Goal: Task Accomplishment & Management: Manage account settings

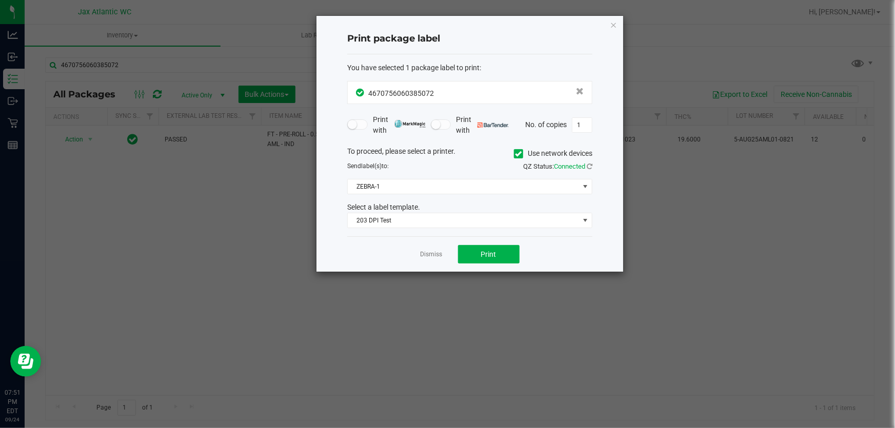
click at [433, 260] on div "Dismiss Print" at bounding box center [469, 253] width 245 height 35
click at [432, 256] on link "Dismiss" at bounding box center [432, 254] width 22 height 9
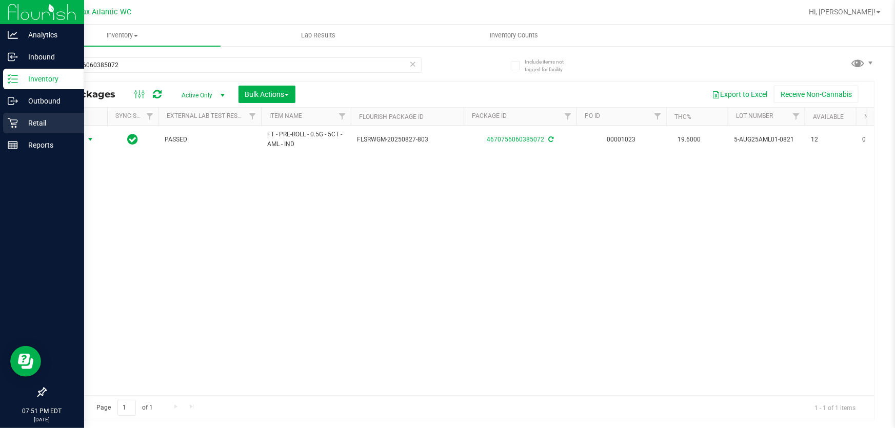
click at [26, 127] on p "Retail" at bounding box center [49, 123] width 62 height 12
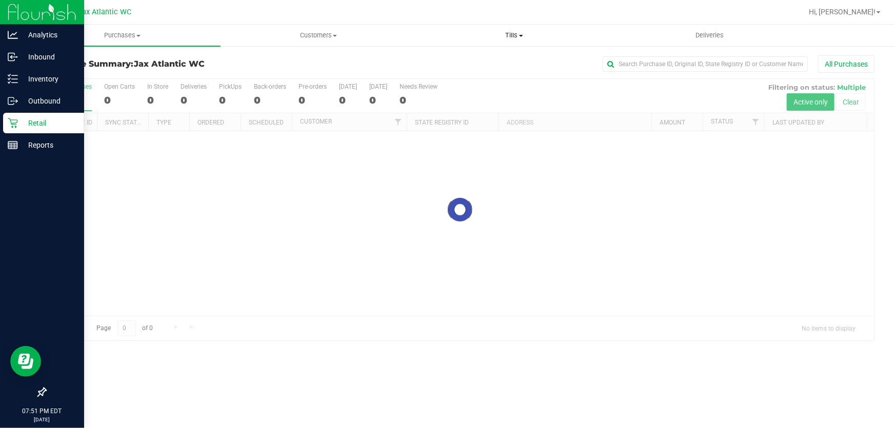
click at [512, 36] on span "Tills" at bounding box center [514, 35] width 195 height 9
click at [469, 65] on span "Manage tills" at bounding box center [450, 61] width 69 height 9
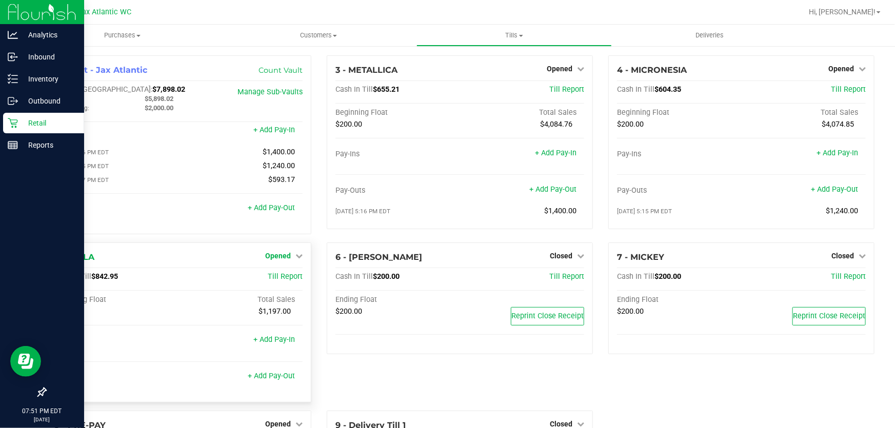
click at [282, 260] on span "Opened" at bounding box center [278, 256] width 26 height 8
click at [277, 279] on link "Close Till" at bounding box center [279, 277] width 28 height 8
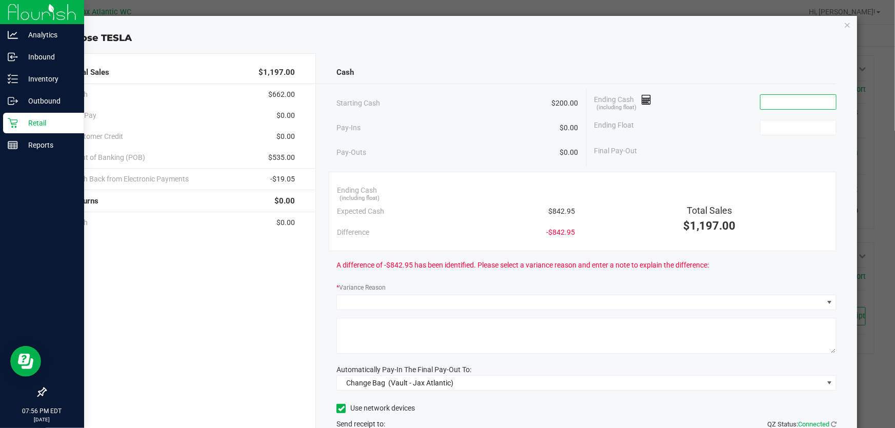
click at [773, 105] on input at bounding box center [798, 102] width 75 height 14
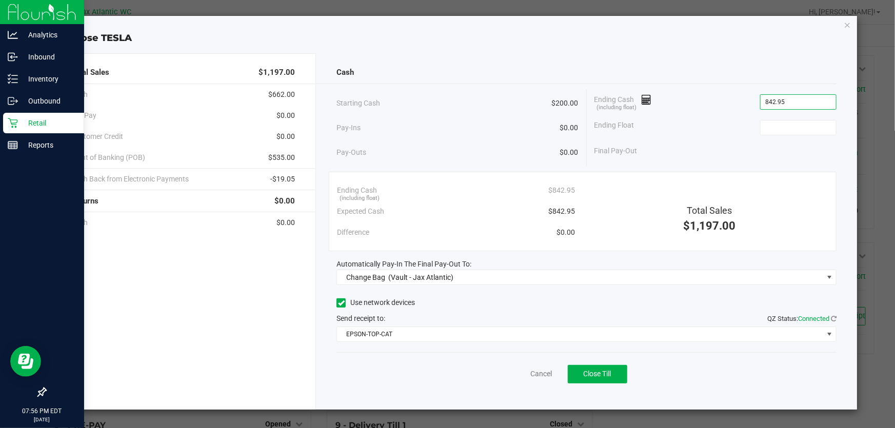
type input "$842.95"
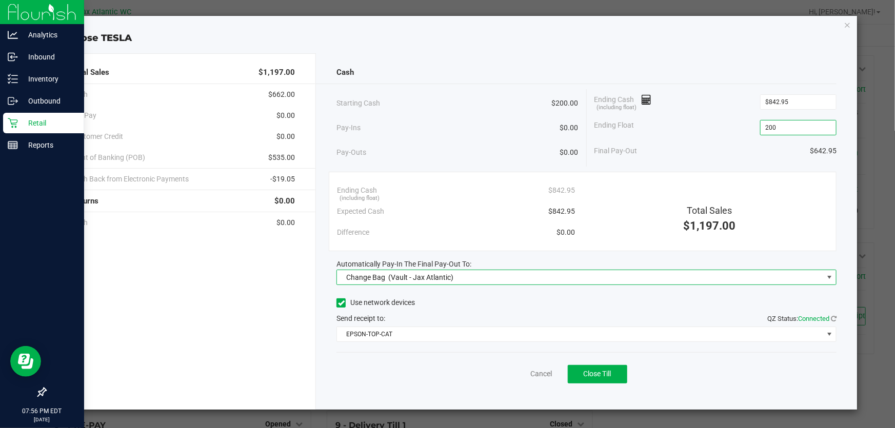
type input "$200.00"
click at [391, 277] on span "(Vault - Jax Atlantic)" at bounding box center [420, 277] width 65 height 8
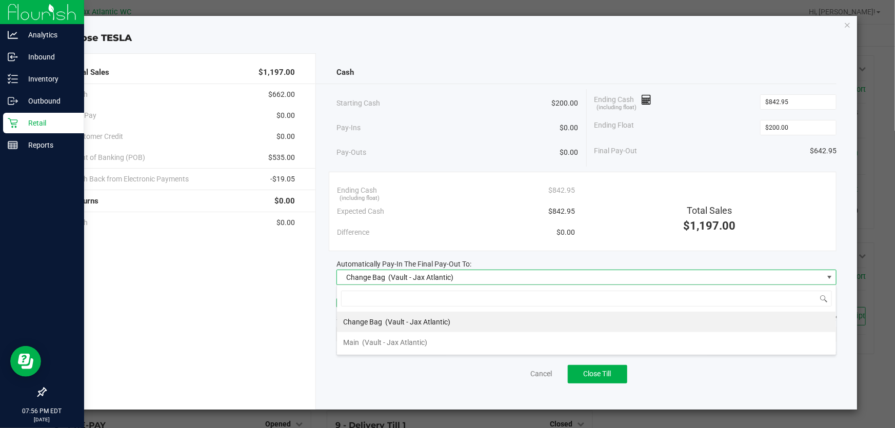
scroll to position [15, 500]
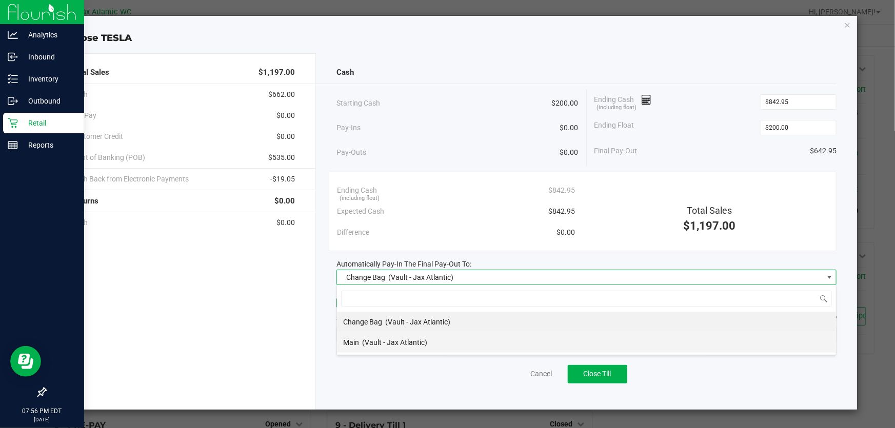
click at [369, 346] on span "(Vault - Jax Atlantic)" at bounding box center [394, 343] width 65 height 8
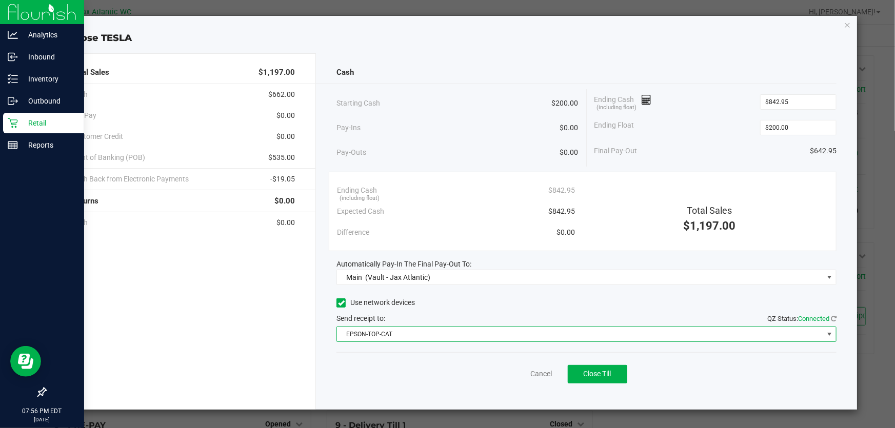
click at [370, 328] on span "EPSON-TOP-CAT" at bounding box center [580, 334] width 486 height 14
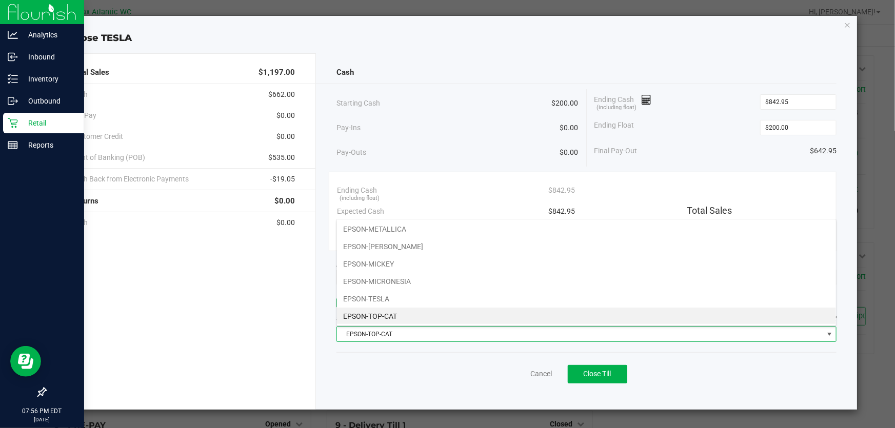
click at [372, 331] on span "EPSON-TOP-CAT" at bounding box center [580, 334] width 486 height 14
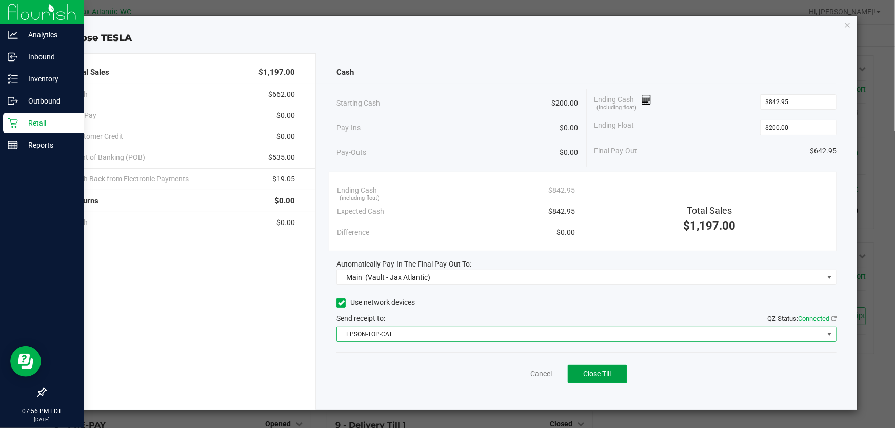
click at [578, 374] on button "Close Till" at bounding box center [597, 374] width 59 height 18
click at [515, 376] on link "Dismiss" at bounding box center [518, 374] width 25 height 11
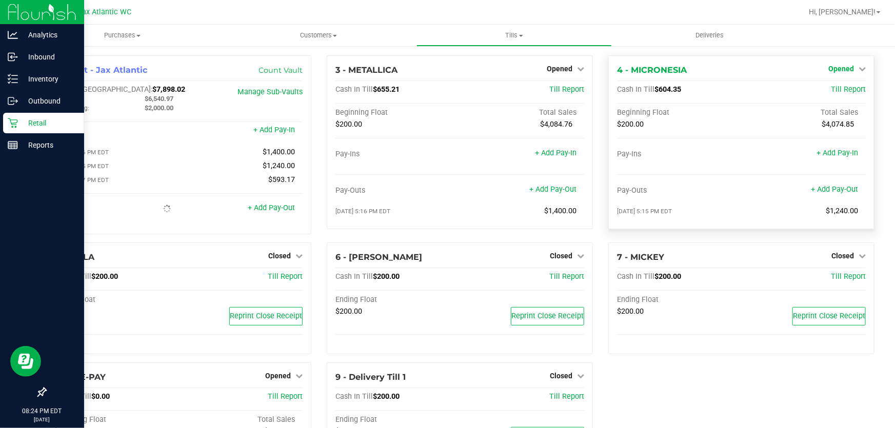
click at [843, 68] on span "Opened" at bounding box center [841, 69] width 26 height 8
click at [834, 92] on link "Close Till" at bounding box center [842, 90] width 28 height 8
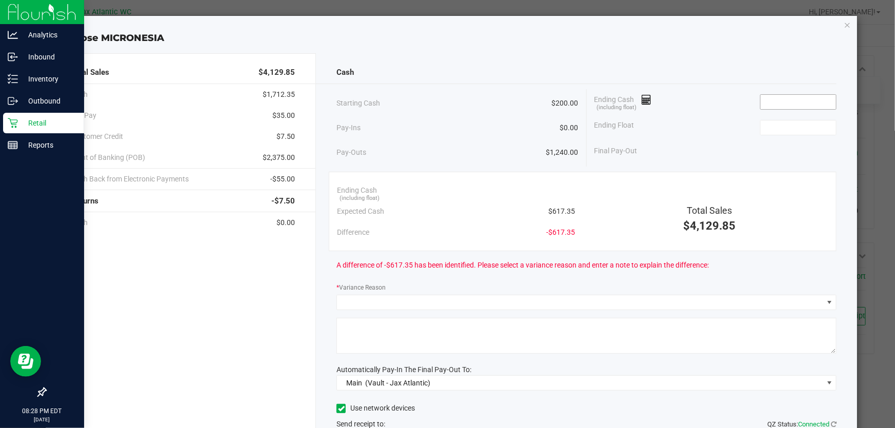
click at [777, 104] on input at bounding box center [798, 102] width 75 height 14
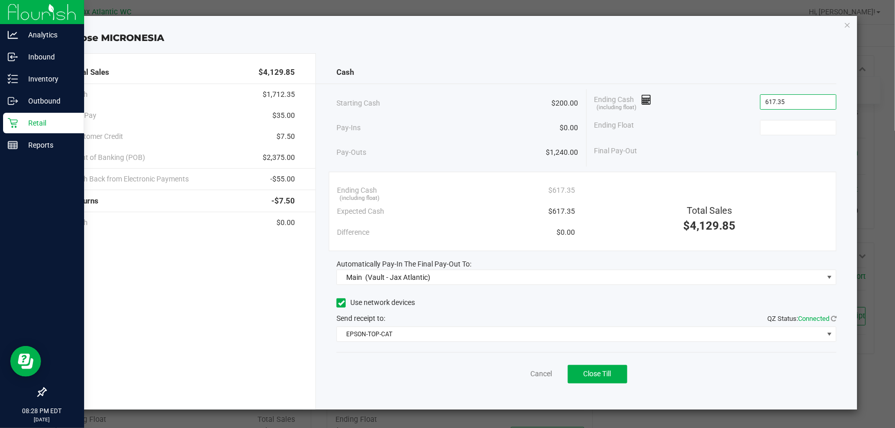
type input "$617.35"
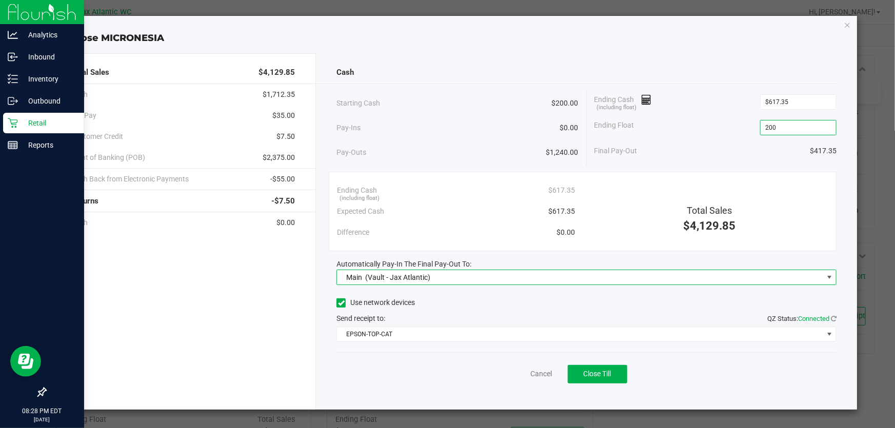
type input "$200.00"
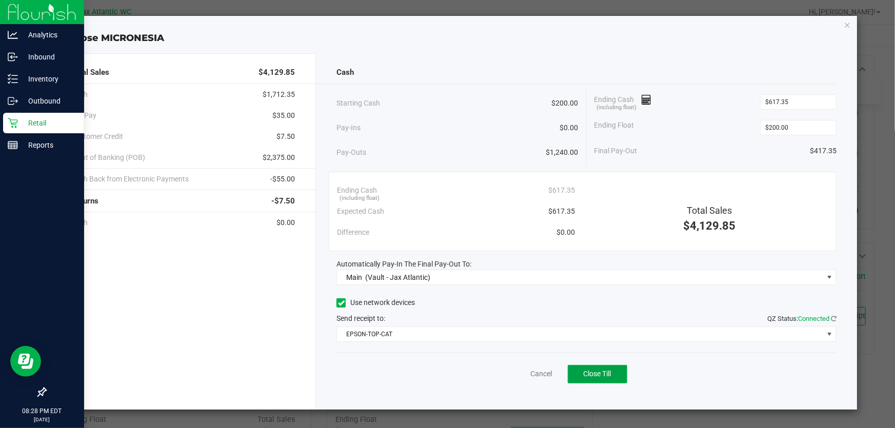
click at [585, 377] on span "Close Till" at bounding box center [598, 374] width 28 height 8
click at [528, 372] on link "Dismiss" at bounding box center [518, 374] width 25 height 11
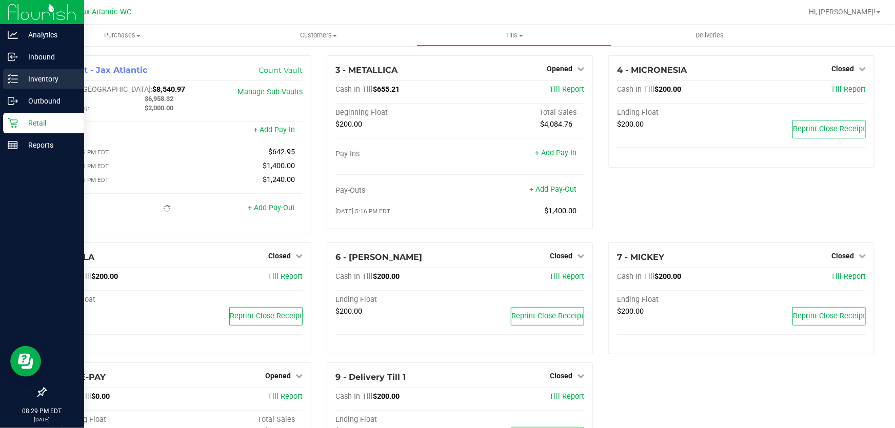
click at [18, 80] on p "Inventory" at bounding box center [49, 79] width 62 height 12
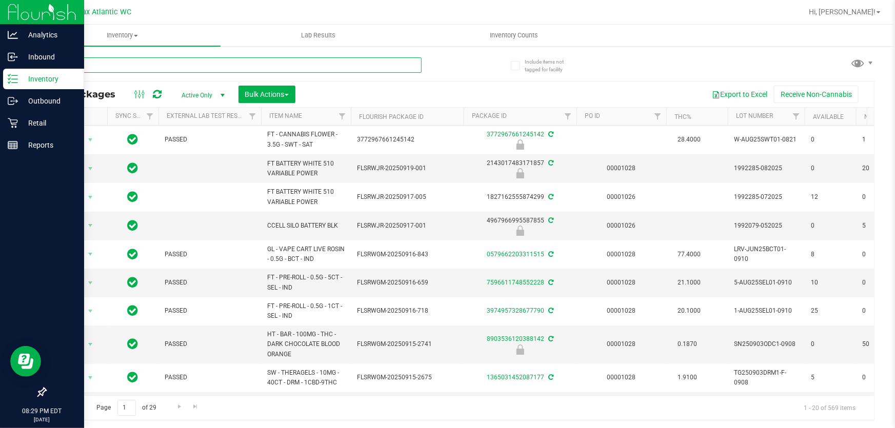
click at [189, 72] on input "text" at bounding box center [233, 64] width 376 height 15
click at [190, 71] on input "text" at bounding box center [233, 64] width 376 height 15
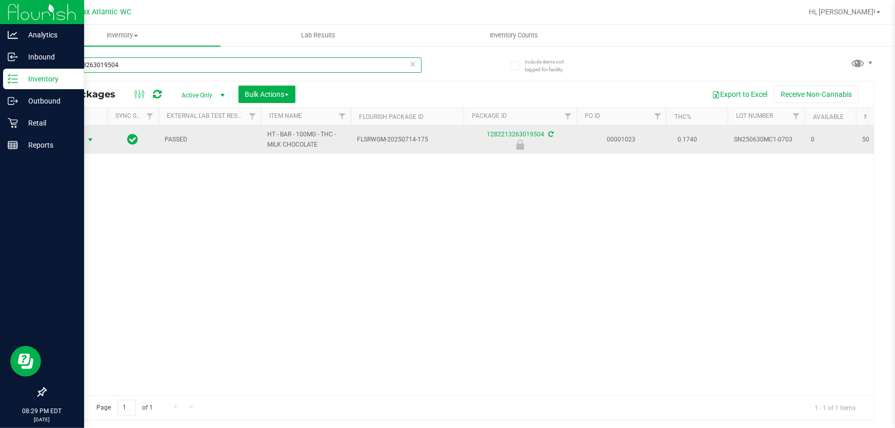
type input "1282213263019504"
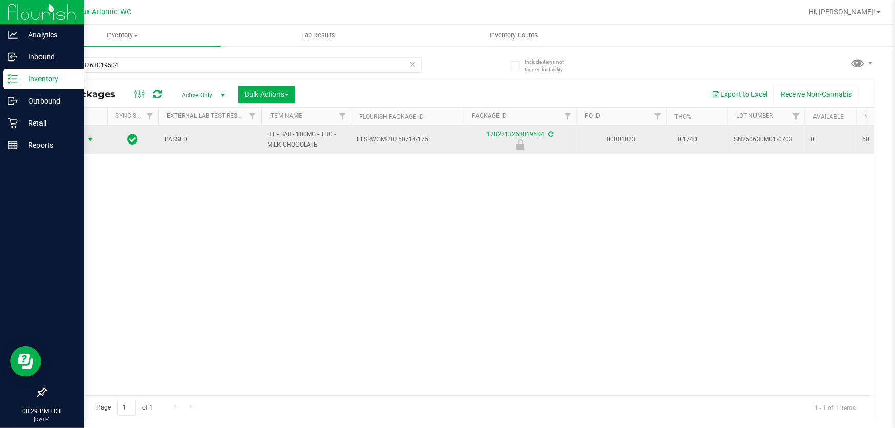
click at [87, 140] on span "select" at bounding box center [90, 140] width 8 height 8
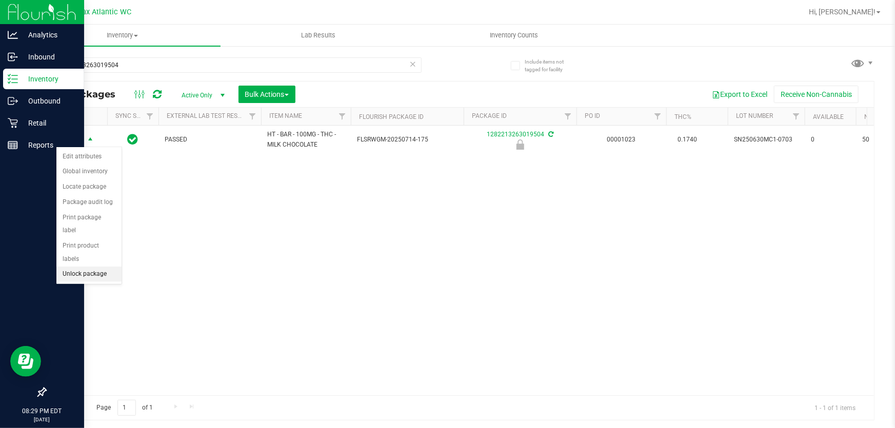
click at [82, 267] on li "Unlock package" at bounding box center [88, 274] width 65 height 15
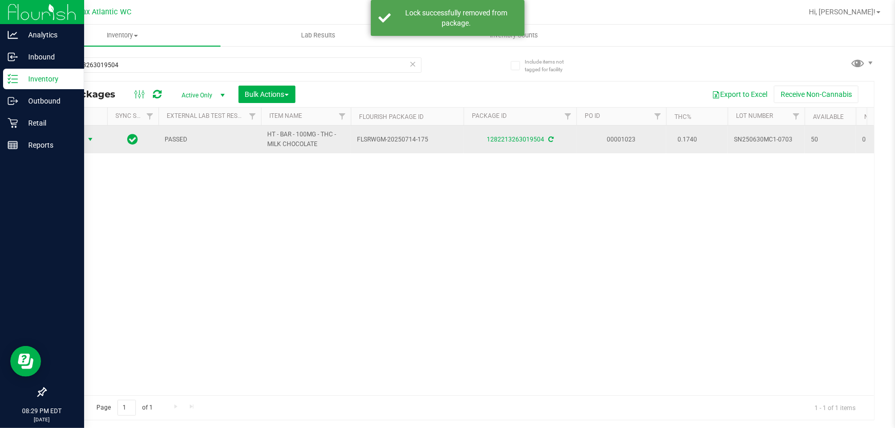
click at [75, 140] on span "Action" at bounding box center [70, 139] width 28 height 14
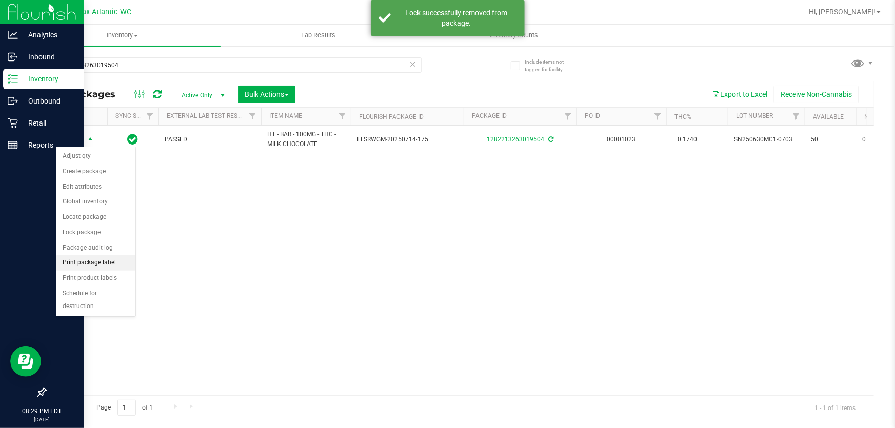
click at [79, 262] on li "Print package label" at bounding box center [95, 262] width 79 height 15
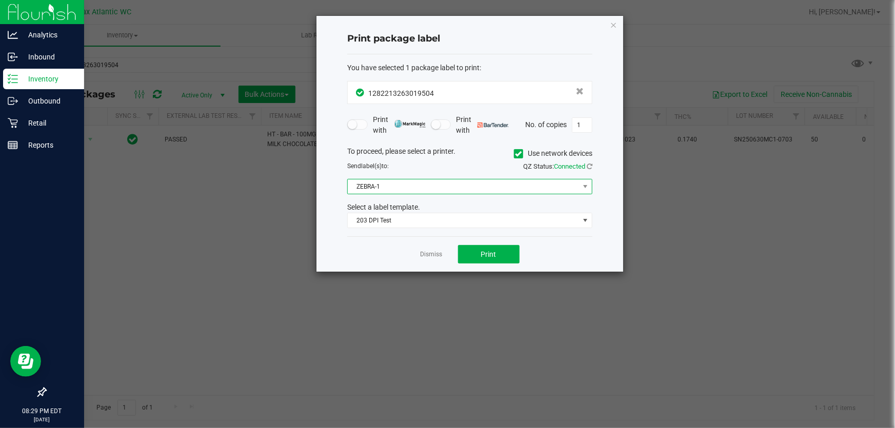
click at [508, 190] on span "ZEBRA-1" at bounding box center [463, 187] width 231 height 14
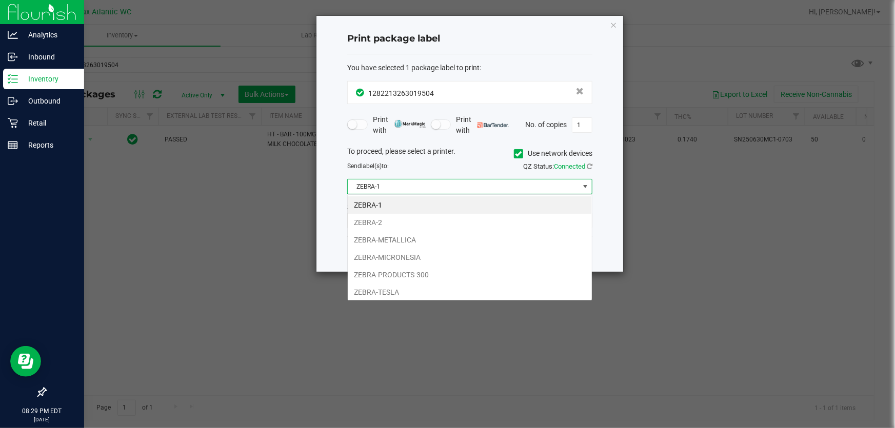
scroll to position [15, 245]
click at [508, 190] on span "ZEBRA-1" at bounding box center [463, 187] width 231 height 14
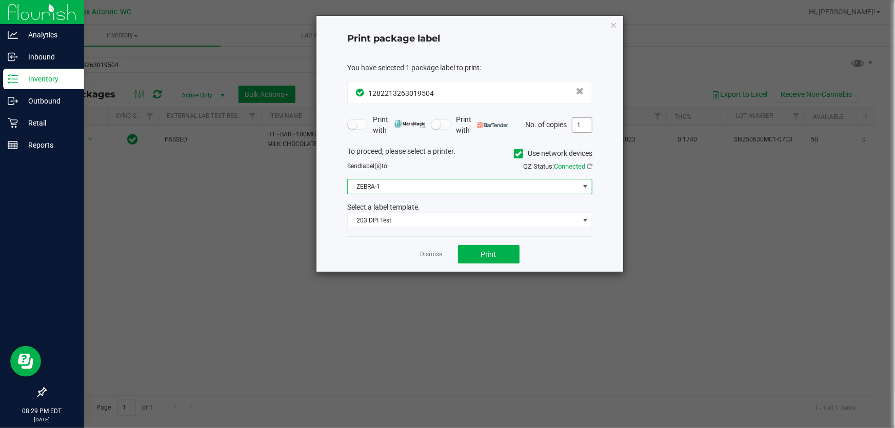
click at [584, 126] on input "1" at bounding box center [581, 125] width 19 height 14
type input "2"
click at [508, 252] on button "Print" at bounding box center [489, 254] width 62 height 18
click at [440, 257] on link "Dismiss" at bounding box center [432, 254] width 22 height 9
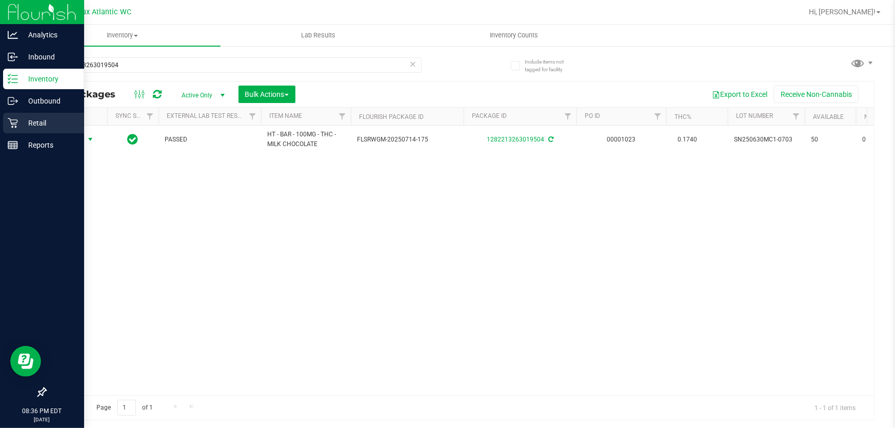
click at [37, 124] on p "Retail" at bounding box center [49, 123] width 62 height 12
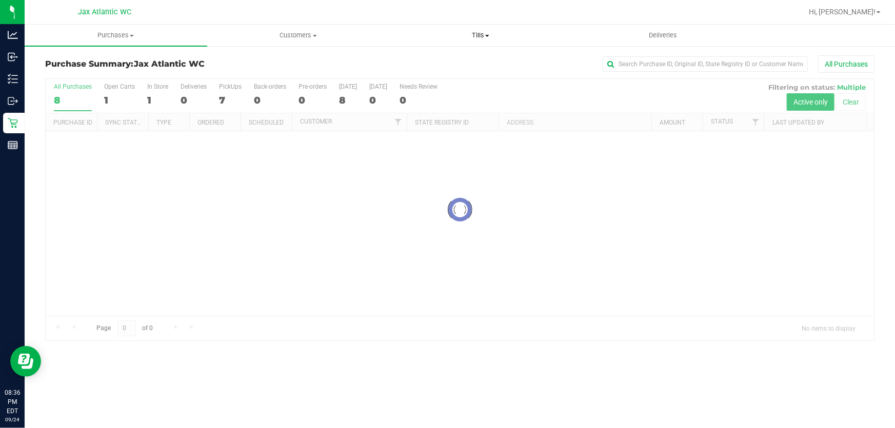
click at [480, 37] on span "Tills" at bounding box center [481, 35] width 182 height 9
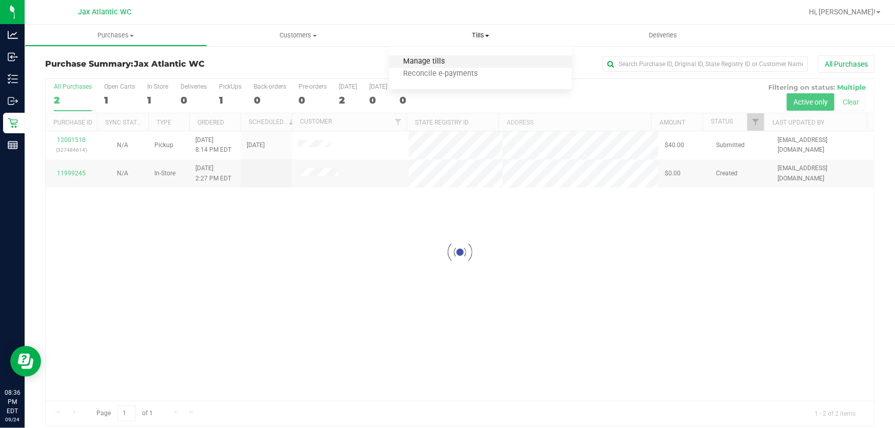
click at [450, 61] on span "Manage tills" at bounding box center [423, 61] width 69 height 9
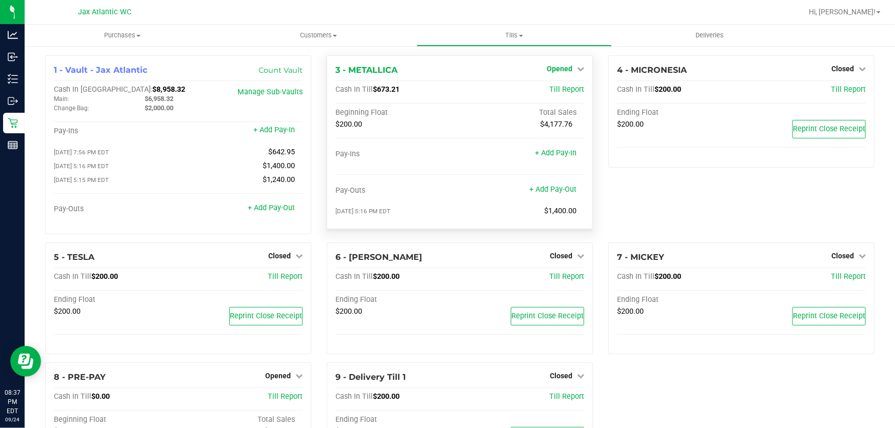
click at [559, 71] on span "Opened" at bounding box center [560, 69] width 26 height 8
click at [556, 89] on link "Close Till" at bounding box center [561, 90] width 28 height 8
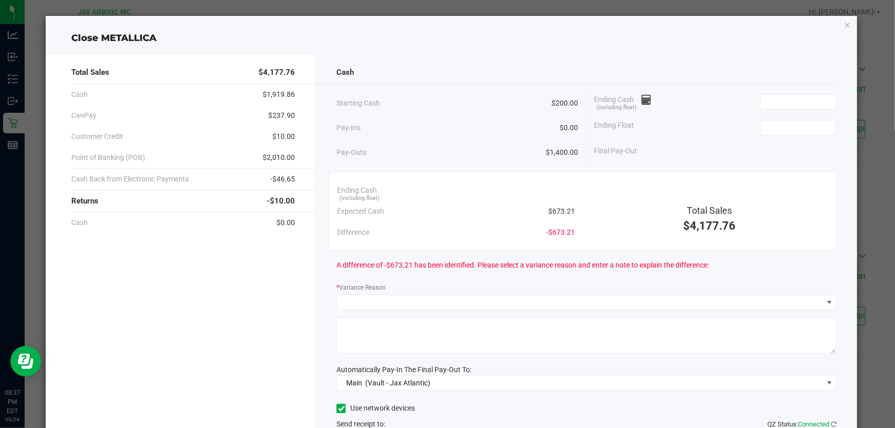
scroll to position [46, 0]
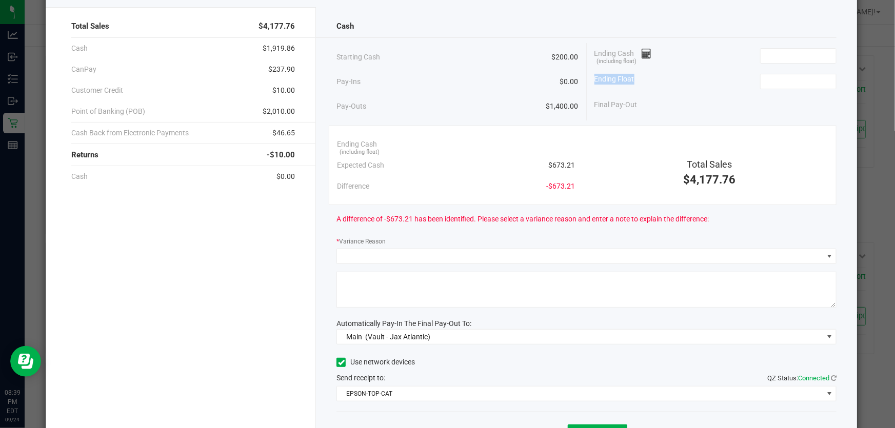
click at [813, 67] on div "Ending Cash (including float) Ending Float Final Pay-Out" at bounding box center [712, 79] width 250 height 72
click at [813, 55] on input at bounding box center [798, 56] width 75 height 14
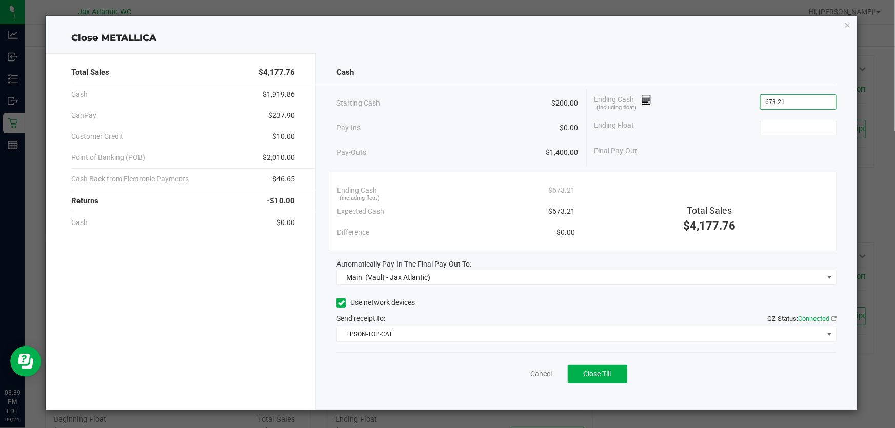
scroll to position [0, 0]
type input "$673.21"
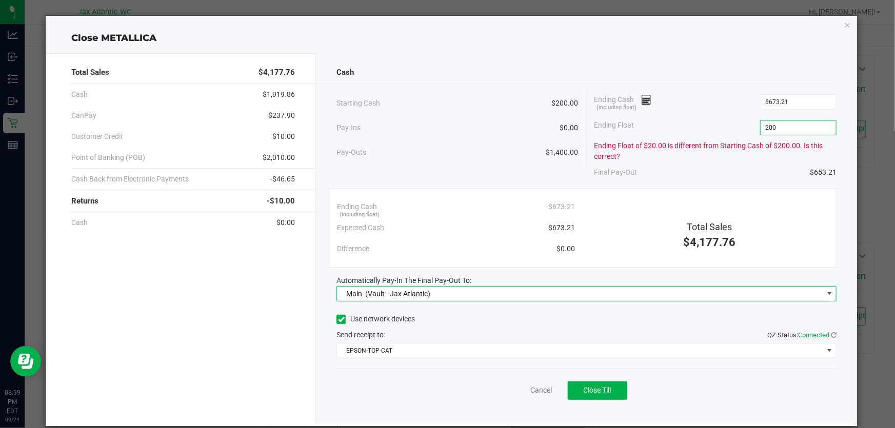
type input "$200.00"
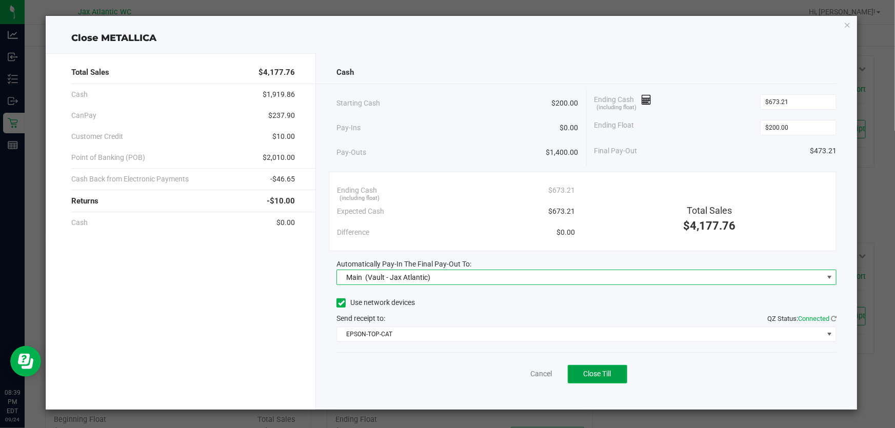
click at [575, 376] on button "Close Till" at bounding box center [597, 374] width 59 height 18
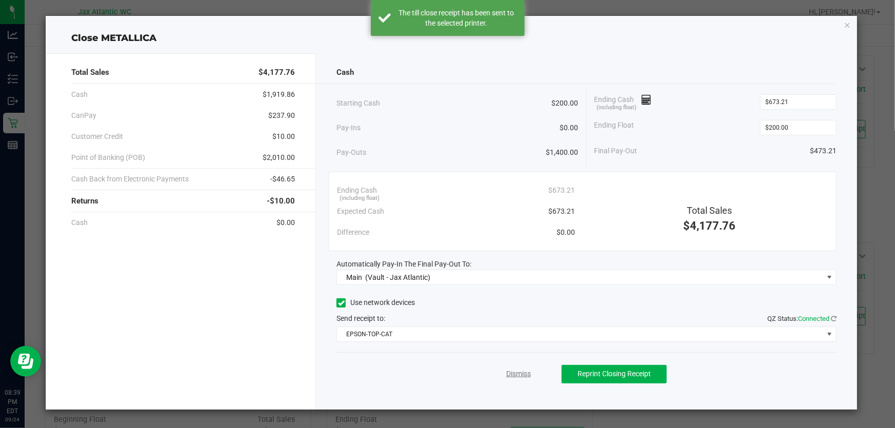
click at [520, 374] on link "Dismiss" at bounding box center [518, 374] width 25 height 11
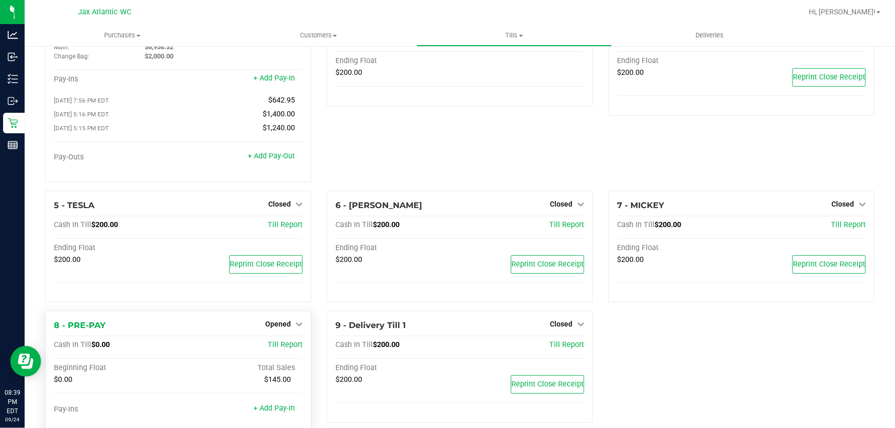
scroll to position [114, 0]
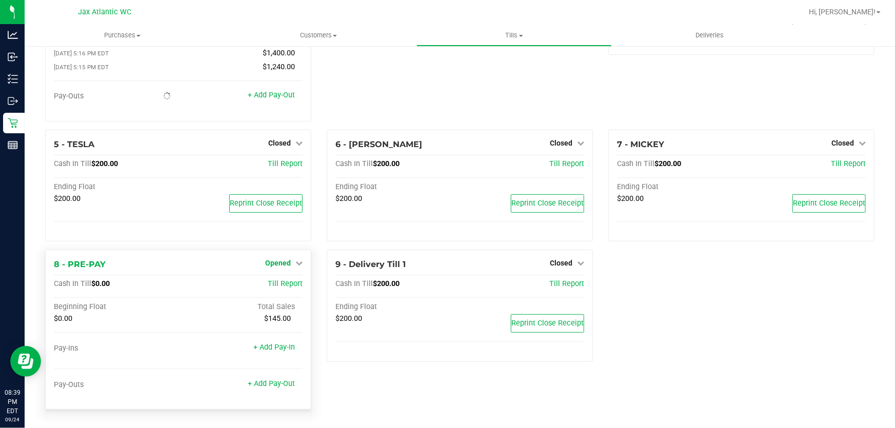
click at [282, 265] on span "Opened" at bounding box center [278, 263] width 26 height 8
click at [282, 285] on link "Close Till" at bounding box center [279, 285] width 28 height 8
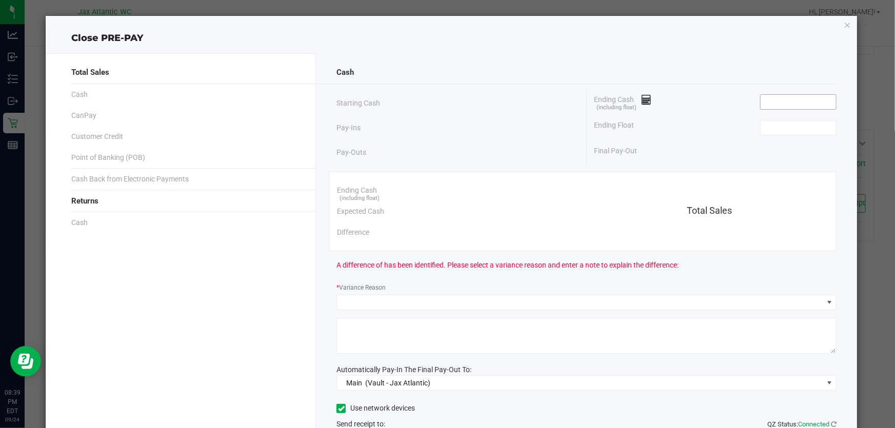
click at [794, 103] on input at bounding box center [798, 102] width 75 height 14
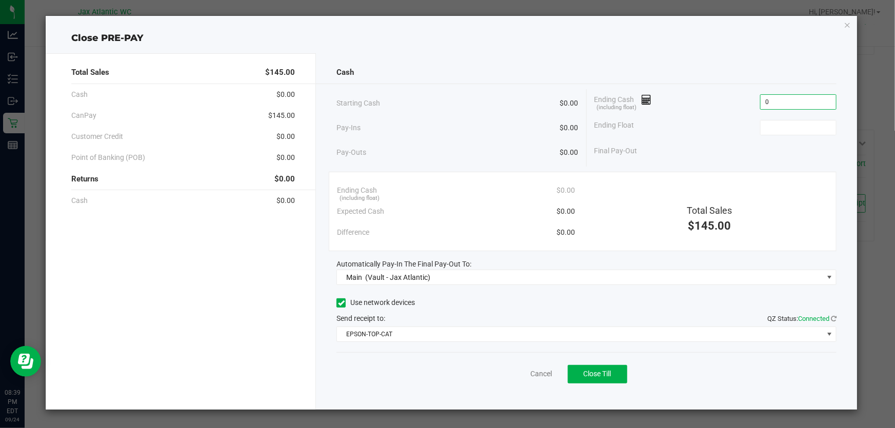
type input "$0.00"
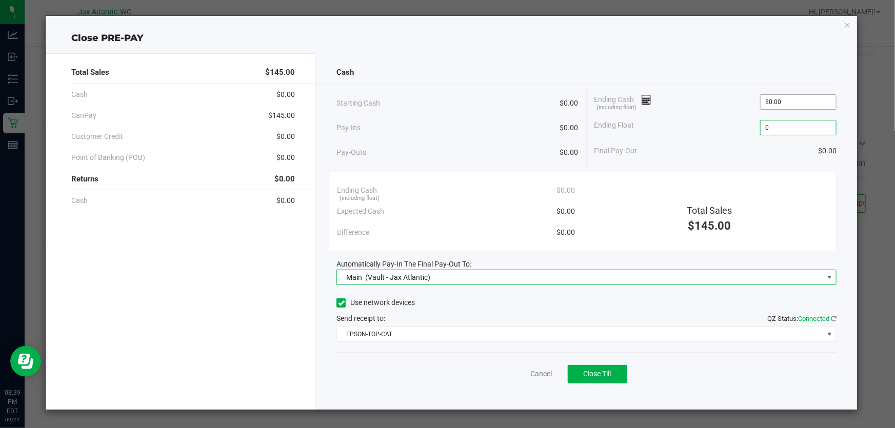
type input "$0.00"
click at [612, 372] on button "Close Till" at bounding box center [597, 374] width 59 height 18
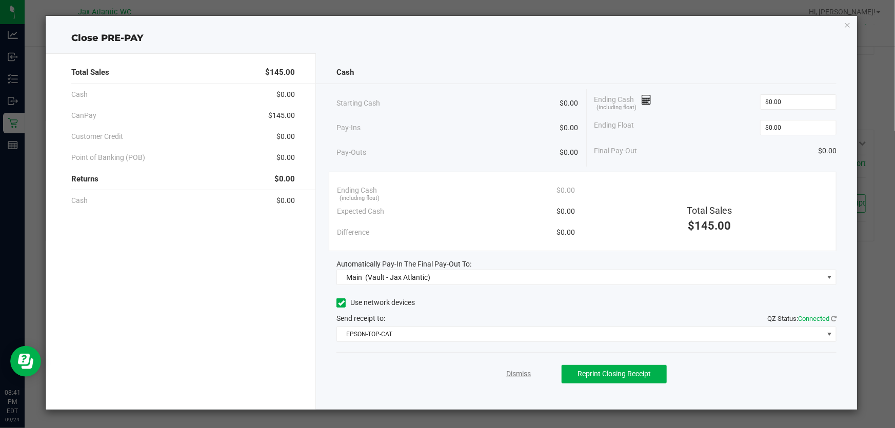
click at [519, 372] on link "Dismiss" at bounding box center [518, 374] width 25 height 11
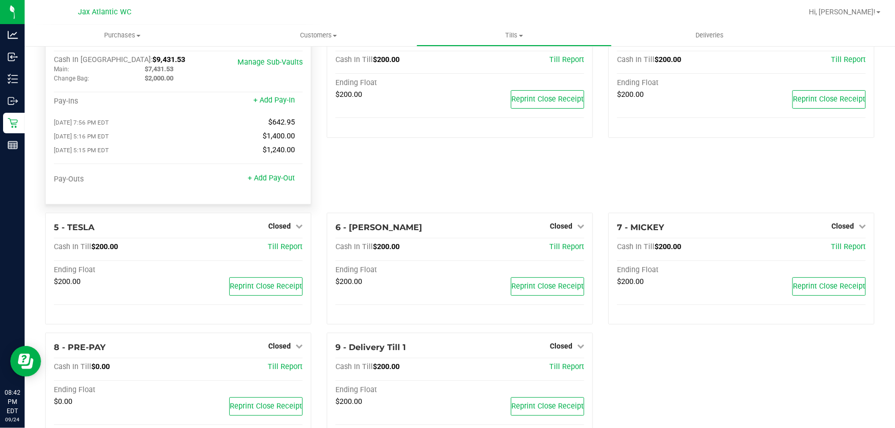
scroll to position [0, 0]
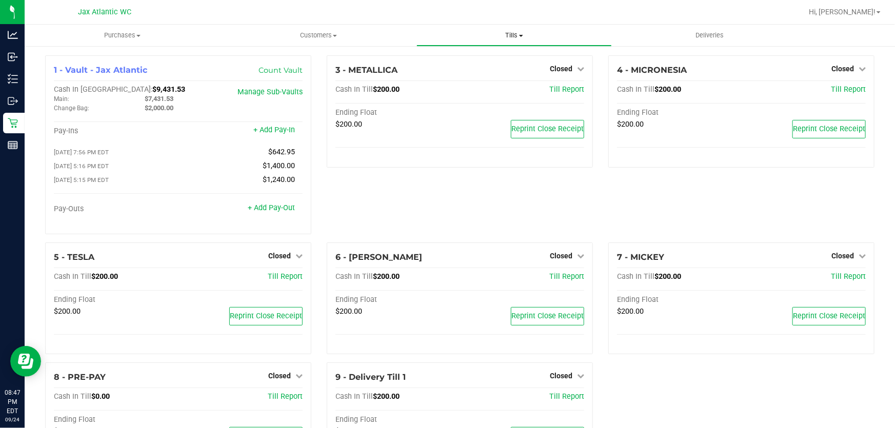
click at [512, 32] on span "Tills" at bounding box center [514, 35] width 195 height 9
click at [469, 74] on span "Reconcile e-payments" at bounding box center [467, 74] width 102 height 9
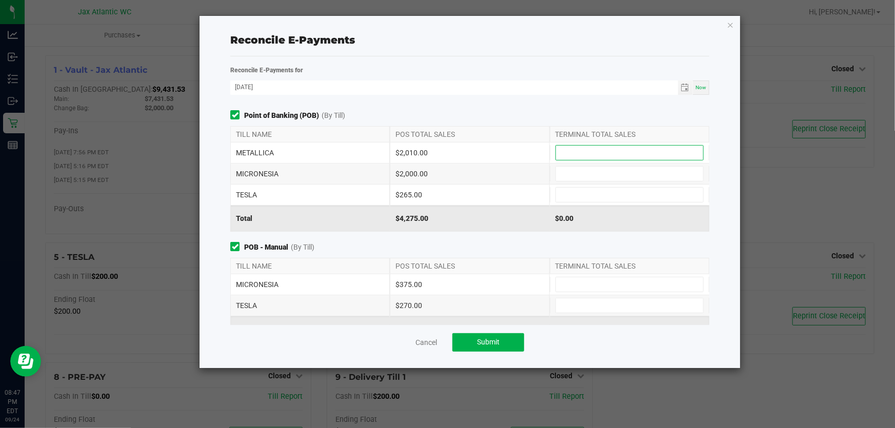
click at [589, 155] on input at bounding box center [629, 153] width 147 height 14
type input "$2,010.00"
type input "$2,000.00"
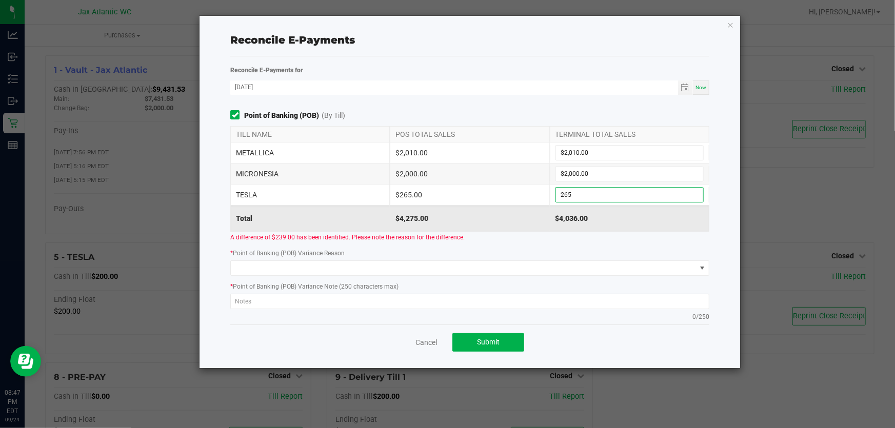
type input "$265.00"
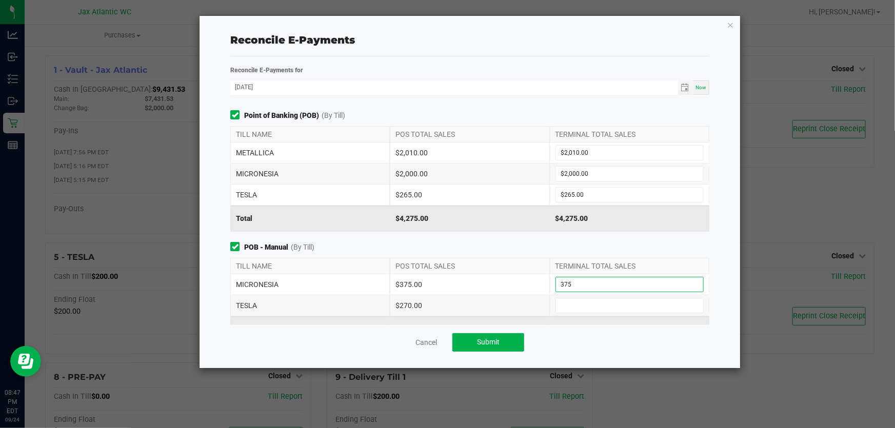
type input "$375.00"
type input "$270.00"
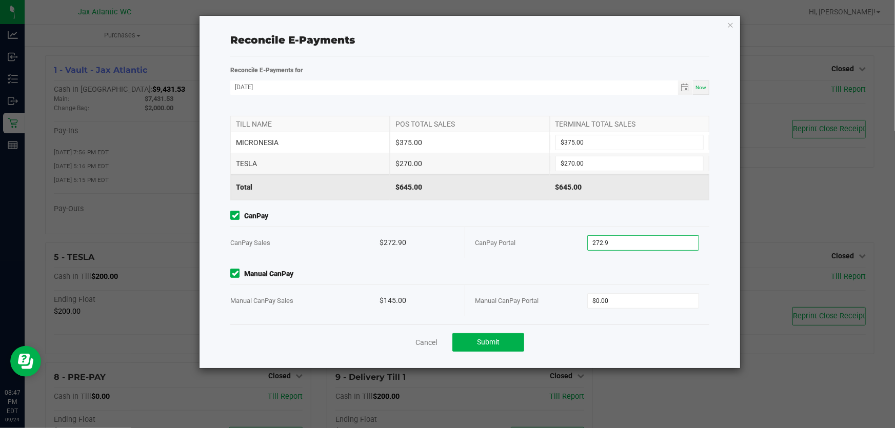
type input "$272.90"
type input "$145.00"
click at [463, 342] on button "Submit" at bounding box center [488, 342] width 72 height 18
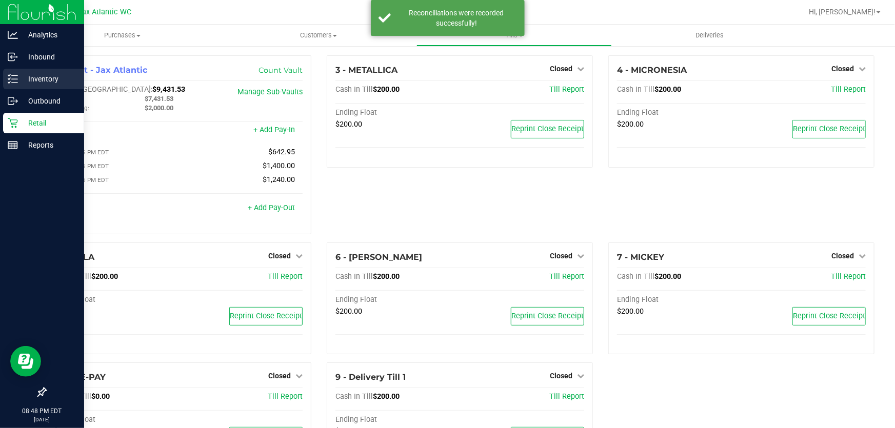
click at [14, 74] on icon at bounding box center [13, 79] width 10 height 10
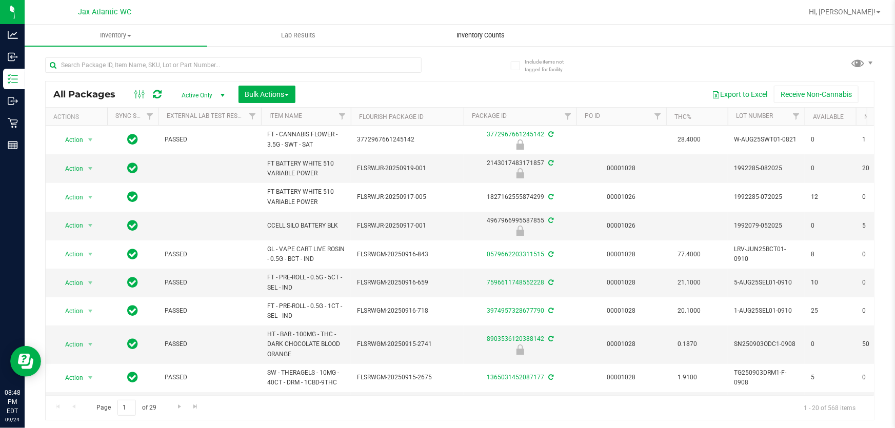
click at [480, 36] on span "Inventory Counts" at bounding box center [481, 35] width 76 height 9
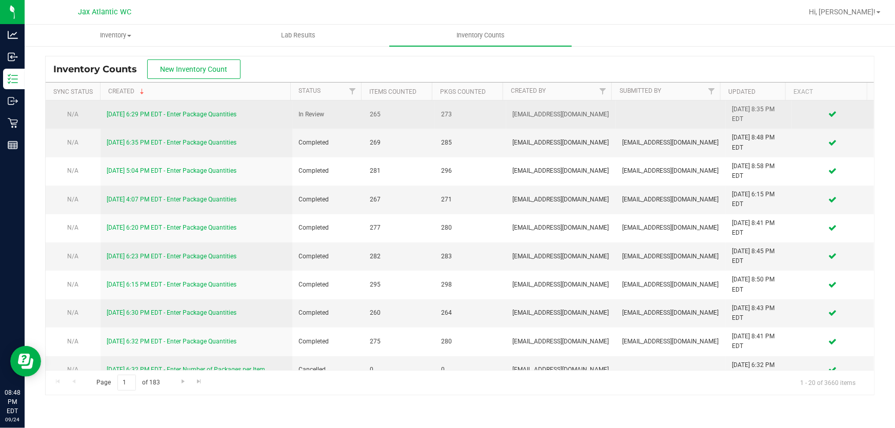
click at [166, 115] on link "[DATE] 6:29 PM EDT - Enter Package Quantities" at bounding box center [172, 114] width 130 height 7
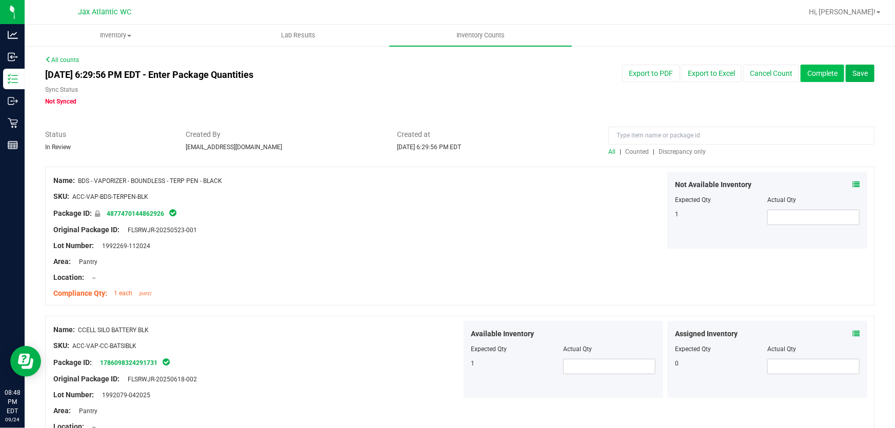
click at [822, 68] on button "Complete" at bounding box center [823, 73] width 44 height 17
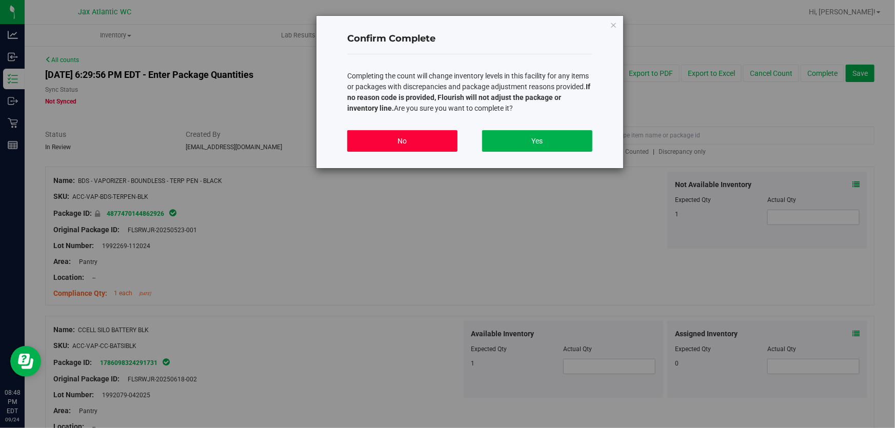
click at [427, 140] on button "No" at bounding box center [402, 141] width 110 height 22
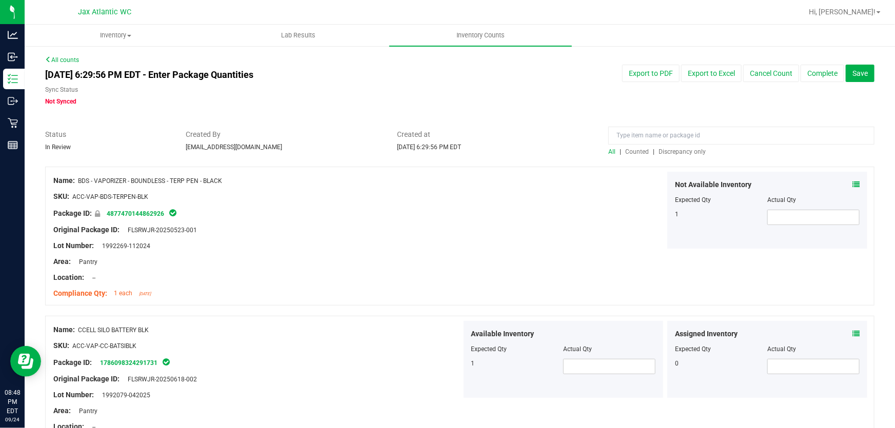
click at [690, 150] on span "Discrepancy only" at bounding box center [682, 151] width 47 height 7
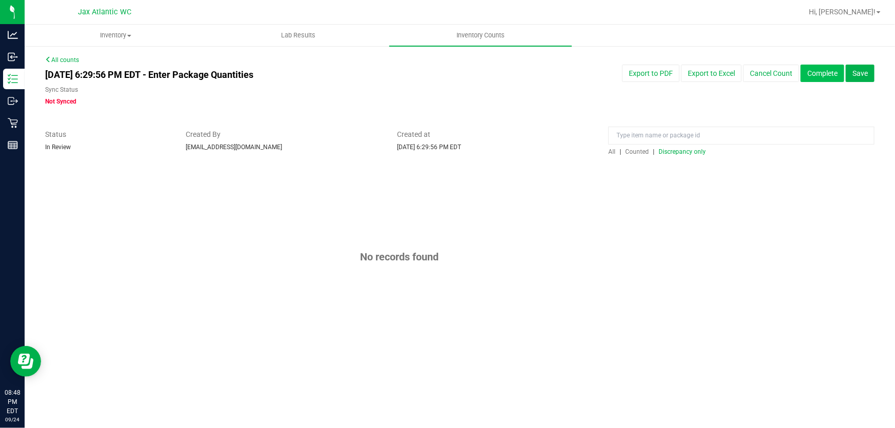
click at [826, 69] on button "Complete" at bounding box center [823, 73] width 44 height 17
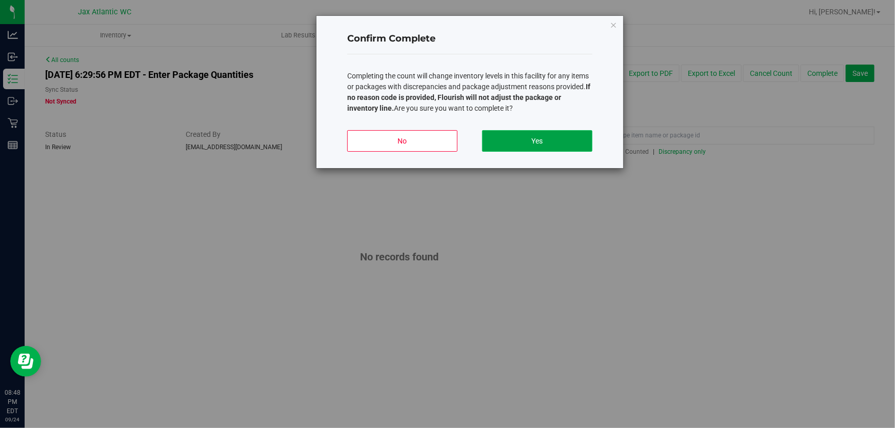
click at [529, 136] on button "Yes" at bounding box center [537, 141] width 110 height 22
